Goal: Task Accomplishment & Management: Manage account settings

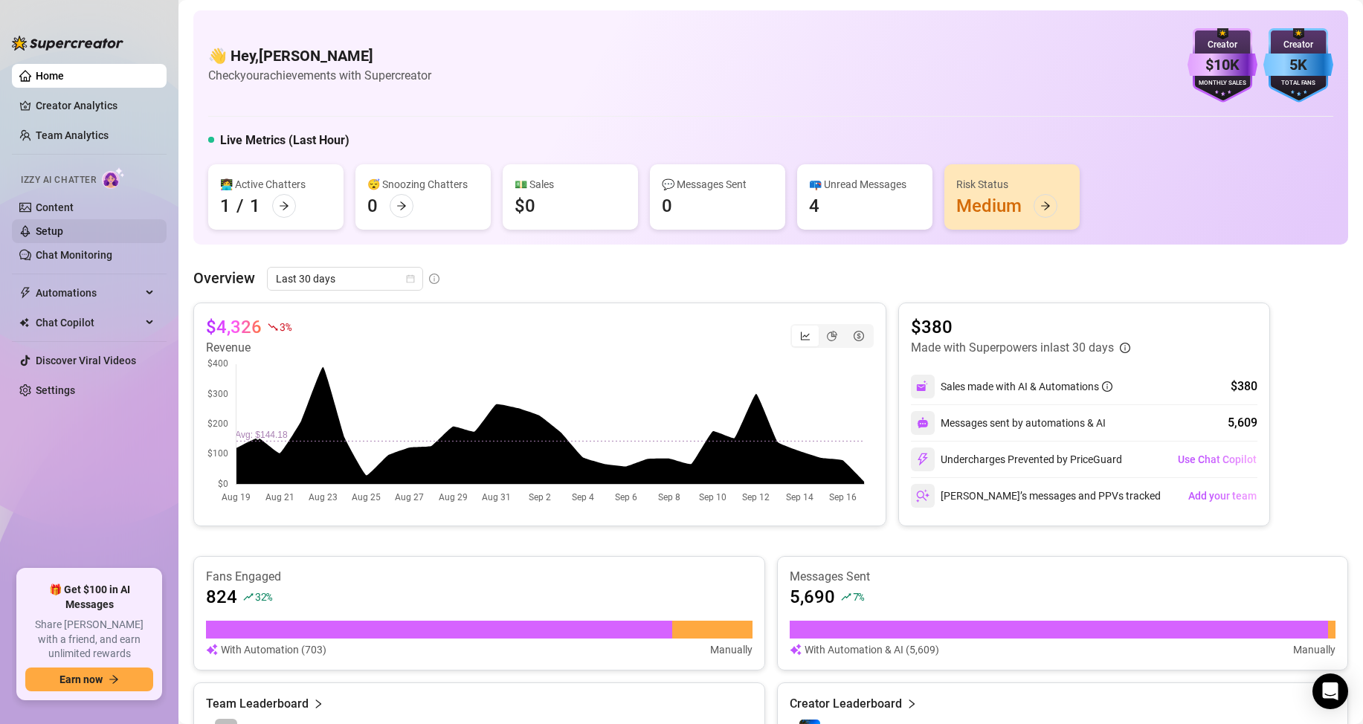
click at [63, 228] on link "Setup" at bounding box center [50, 231] width 28 height 12
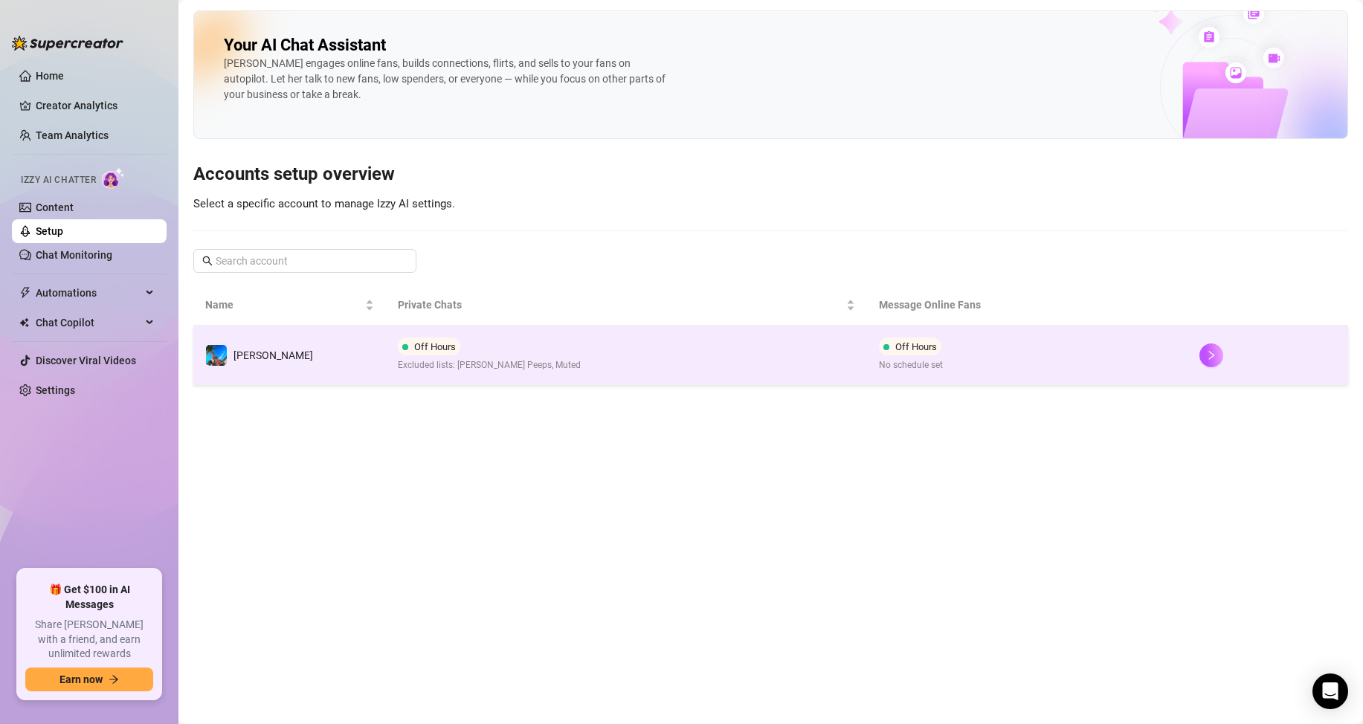
click at [663, 353] on td "Off Hours Excluded lists: [PERSON_NAME] Peeps, Muted" at bounding box center [626, 355] width 481 height 59
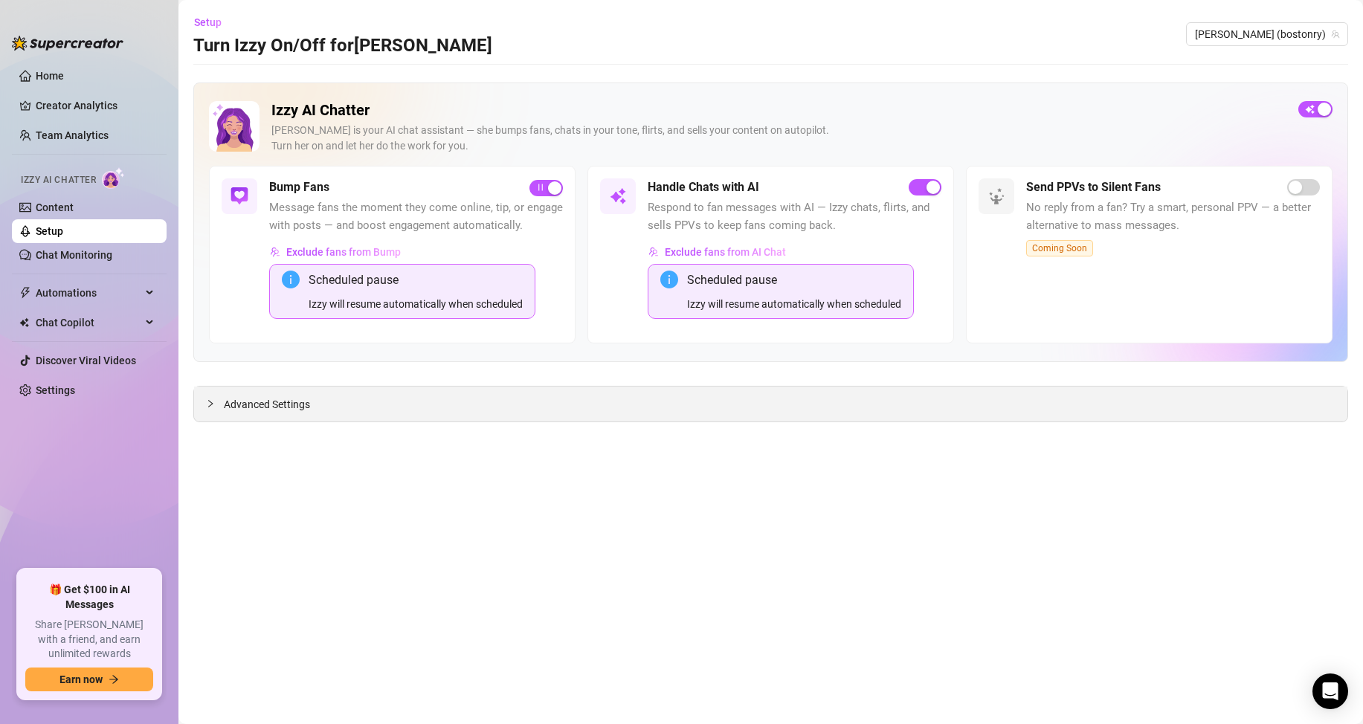
click at [210, 404] on icon "collapsed" at bounding box center [210, 403] width 9 height 9
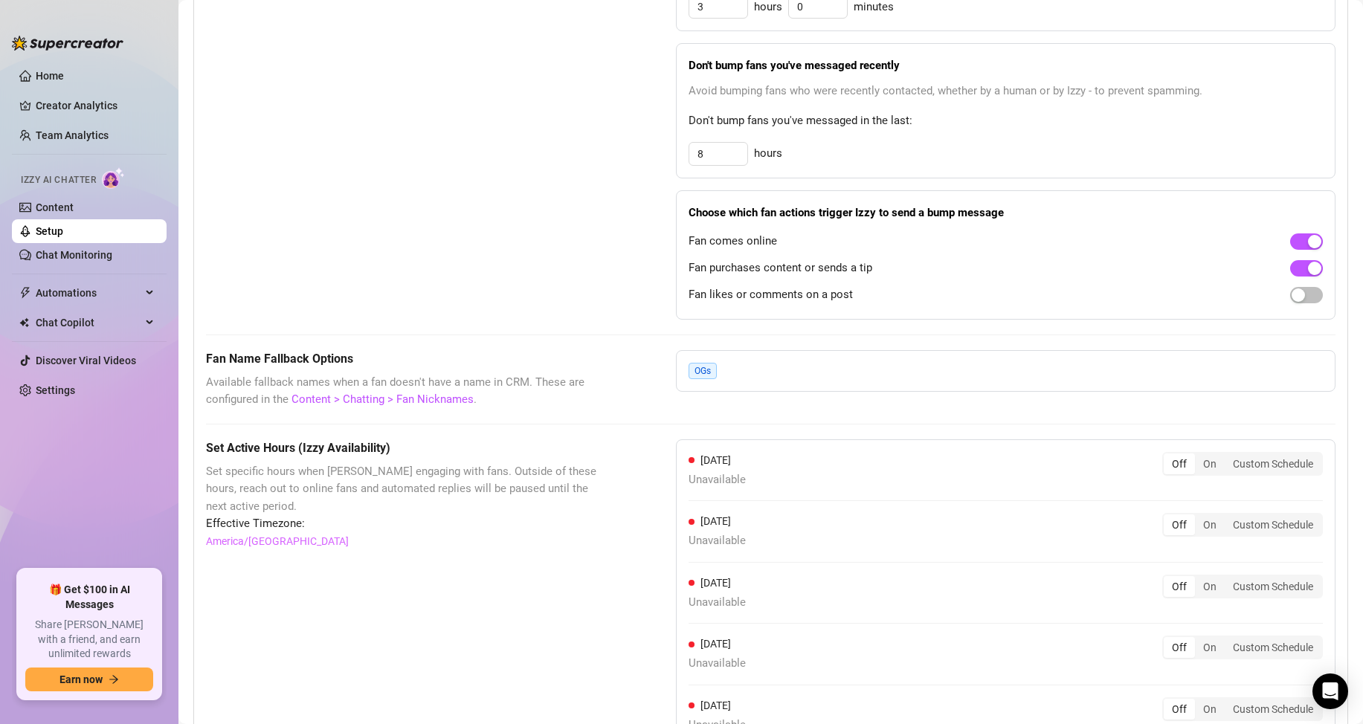
scroll to position [1231, 0]
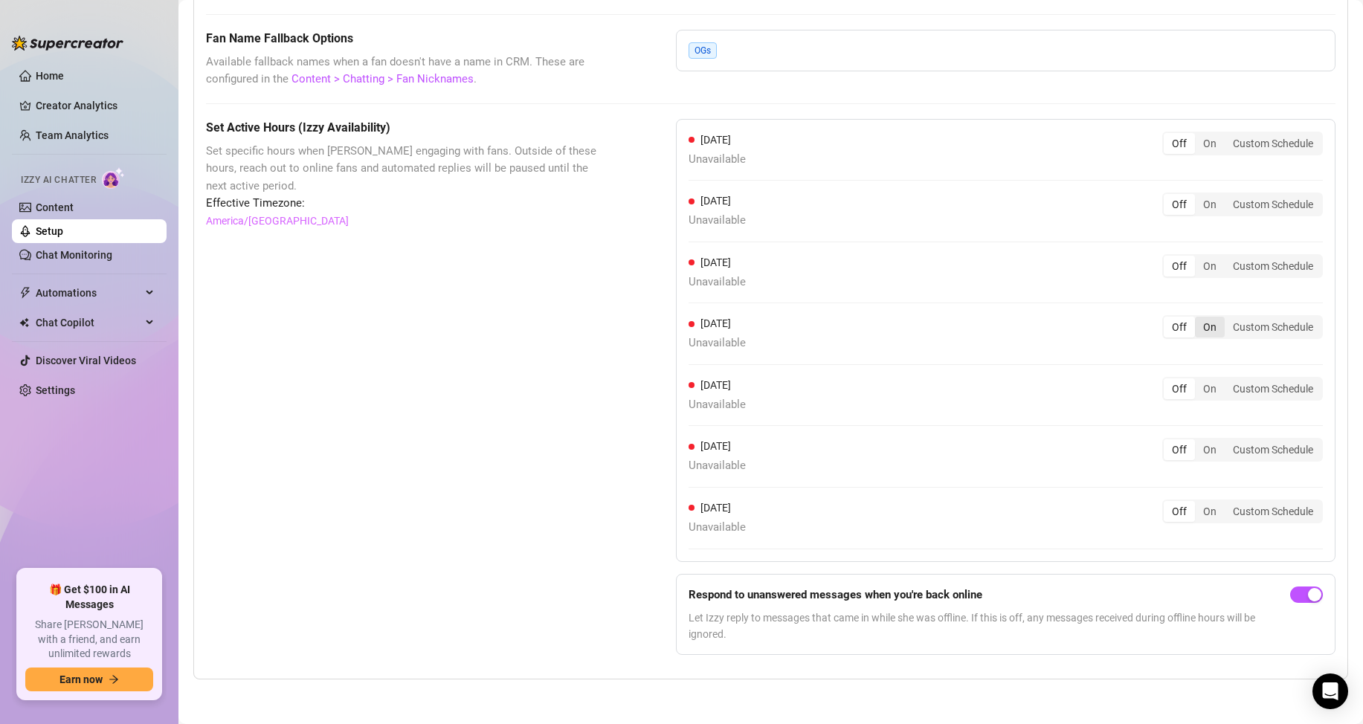
click at [1195, 326] on div "On" at bounding box center [1210, 327] width 30 height 21
click at [1199, 319] on input "On" at bounding box center [1199, 319] width 0 height 0
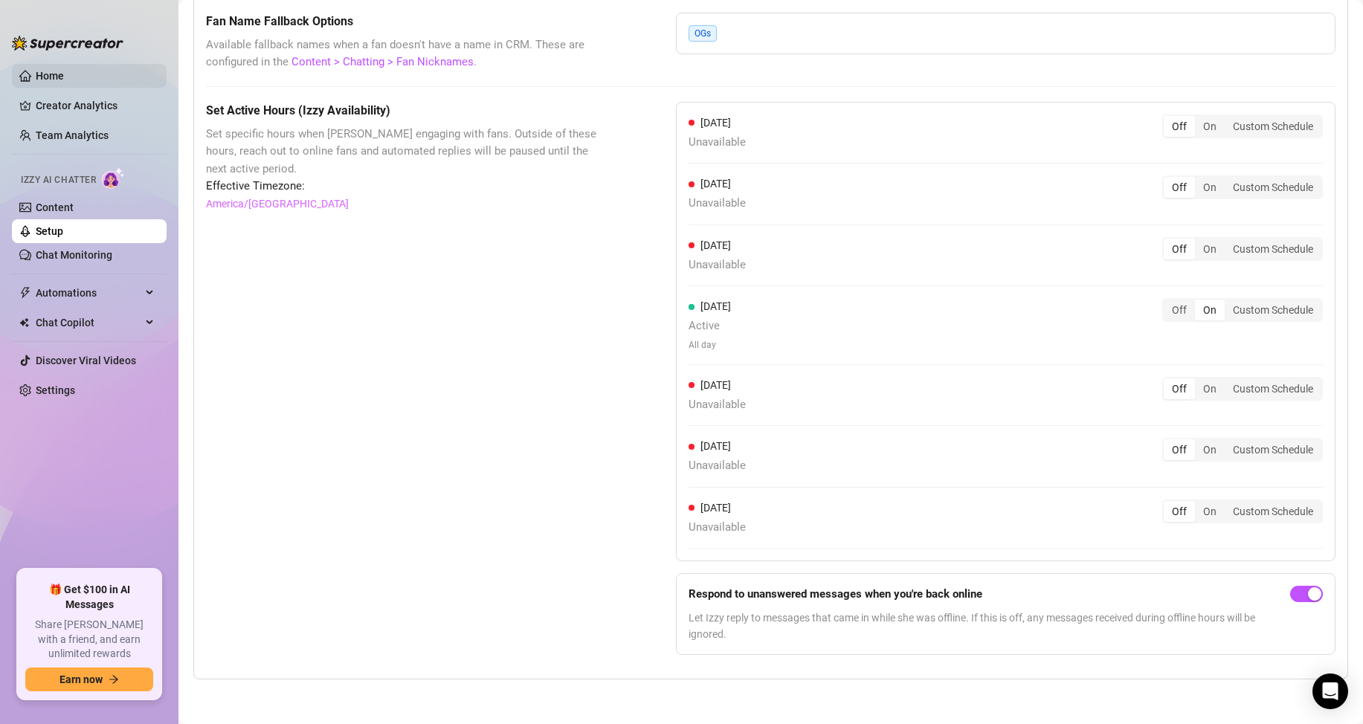
click at [64, 70] on link "Home" at bounding box center [50, 76] width 28 height 12
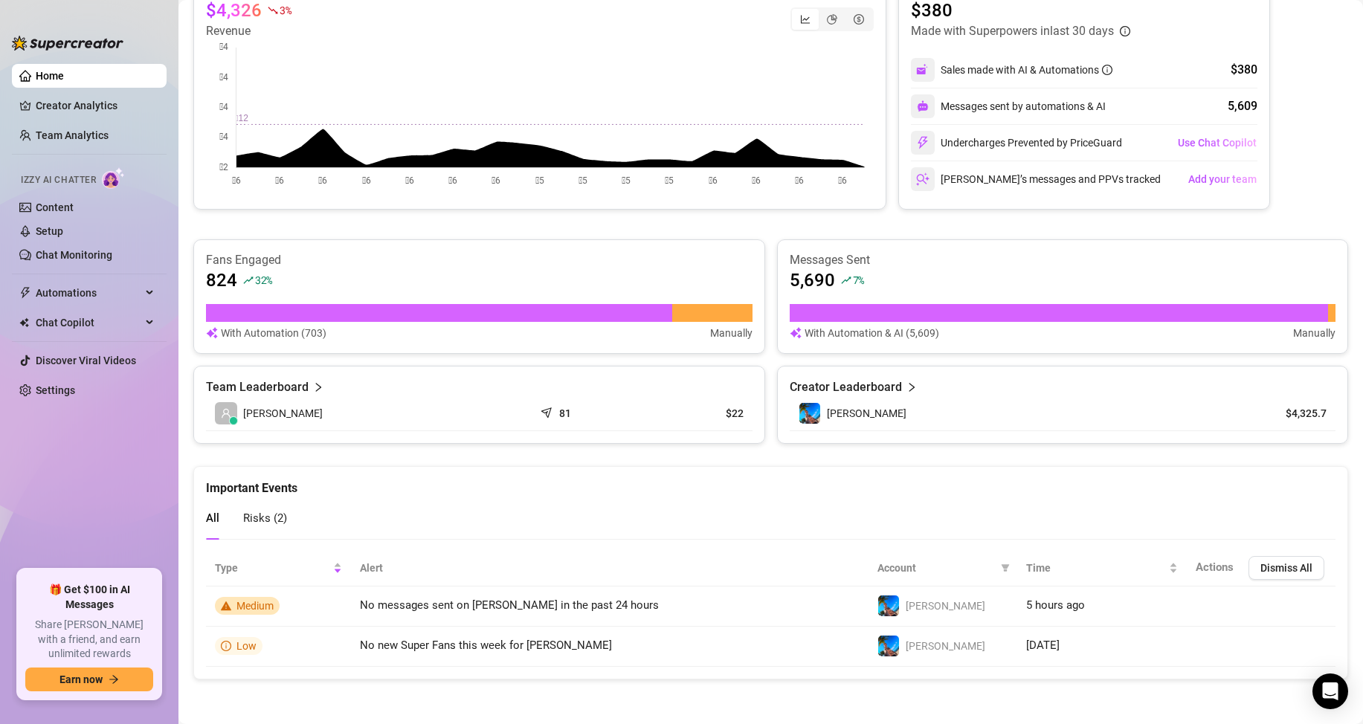
scroll to position [317, 0]
